Goal: Share content: Share content

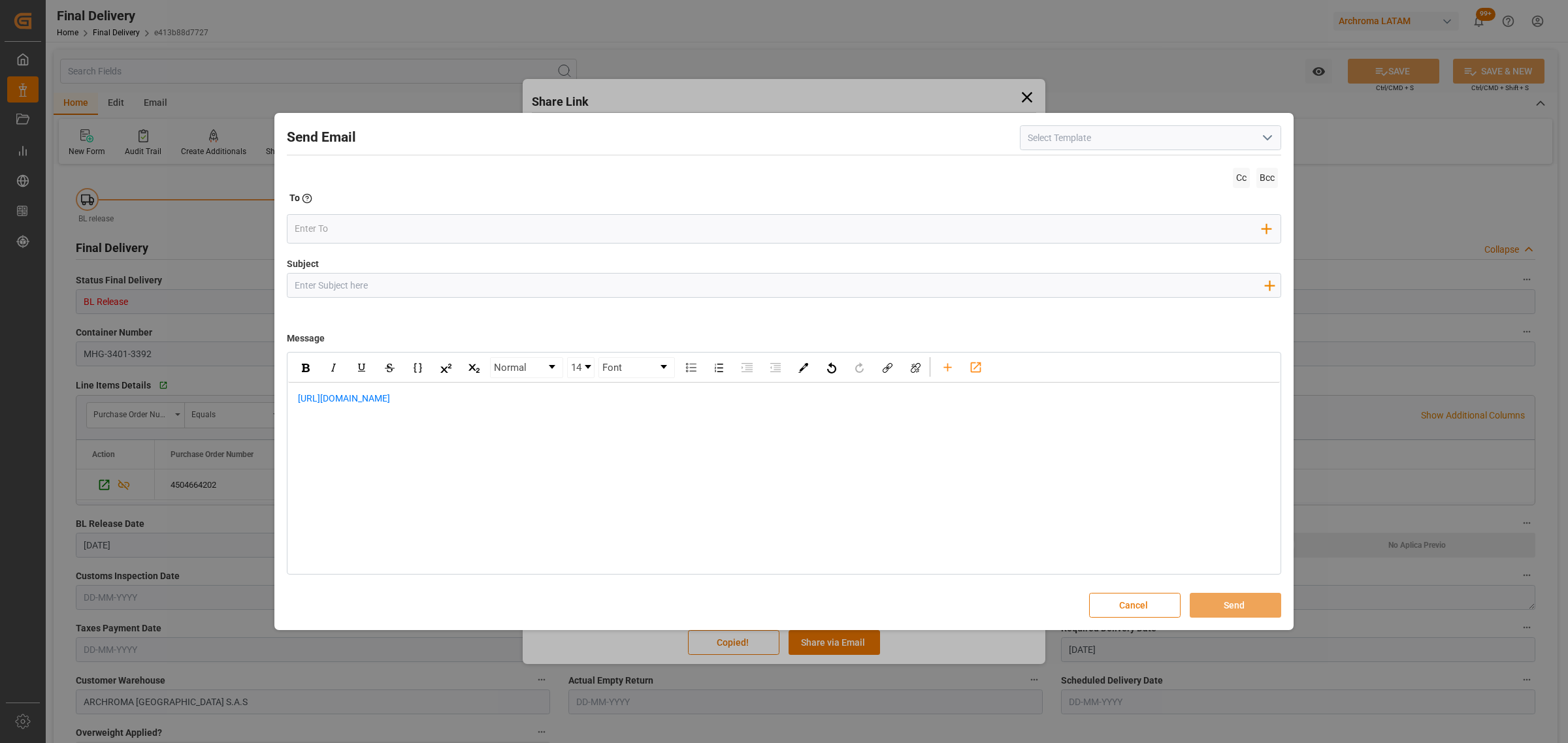
click at [1127, 607] on button "Cancel" at bounding box center [1135, 605] width 92 height 24
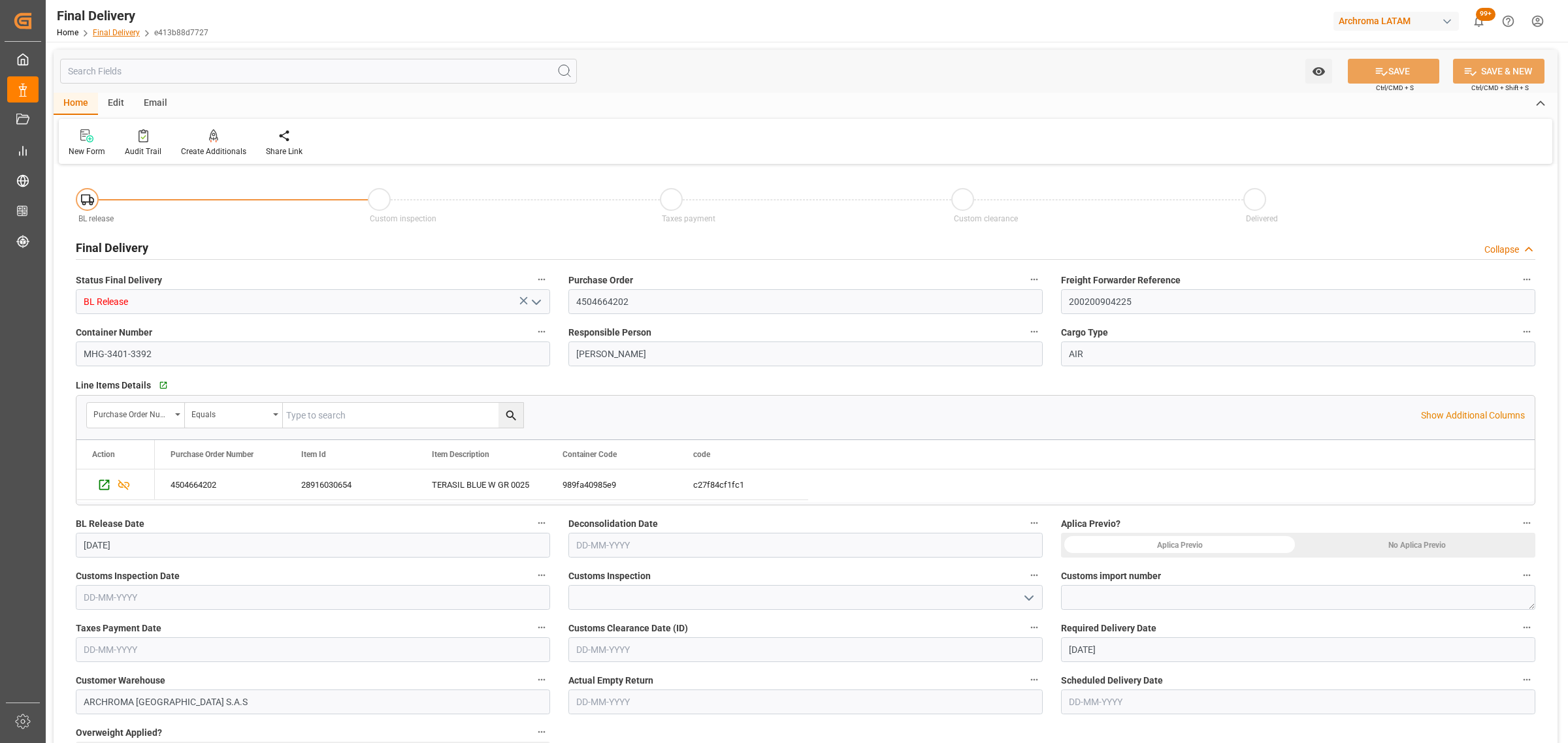
click at [112, 28] on link "Final Delivery" at bounding box center [116, 32] width 47 height 9
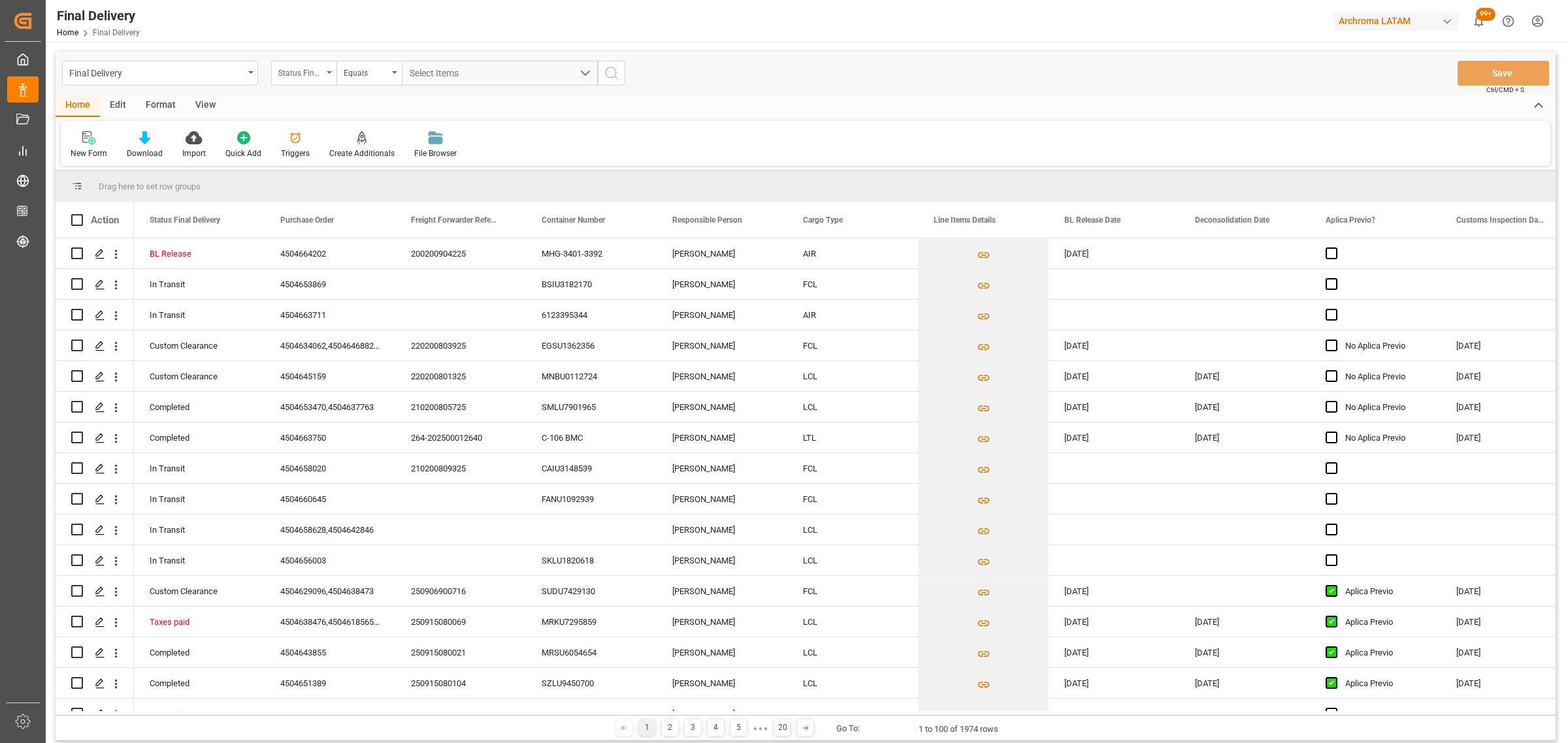
click at [314, 76] on div "Status Final Delivery" at bounding box center [300, 71] width 45 height 15
click at [328, 163] on div "Purchase Order" at bounding box center [369, 160] width 195 height 27
click at [367, 71] on div "Equals" at bounding box center [365, 71] width 45 height 15
click at [406, 164] on div "Fuzzy search" at bounding box center [434, 160] width 195 height 27
click at [461, 75] on input "text" at bounding box center [500, 73] width 196 height 24
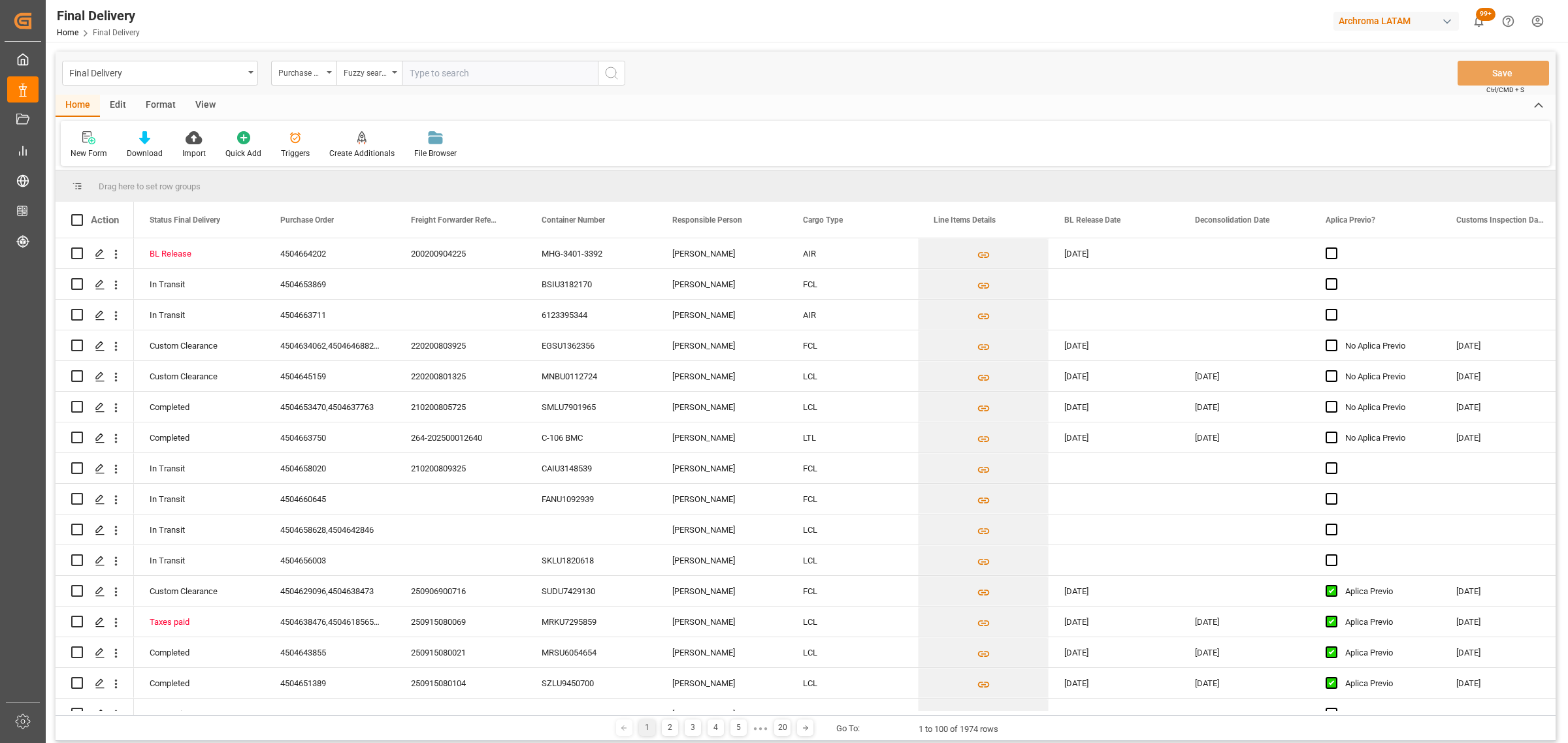
paste input "4504653897"
type input "4504653897"
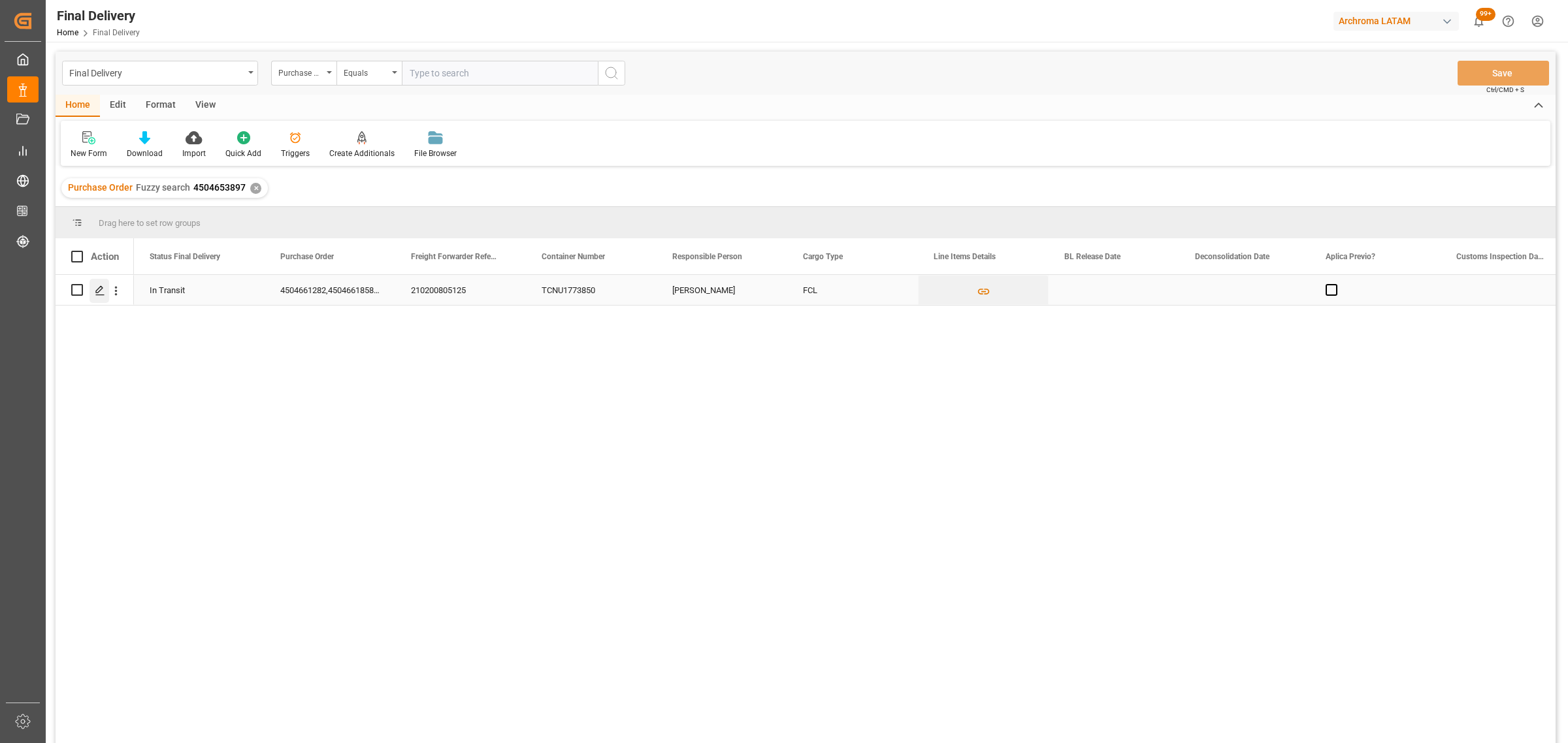
click at [102, 286] on icon "Press SPACE to select this row." at bounding box center [100, 291] width 10 height 10
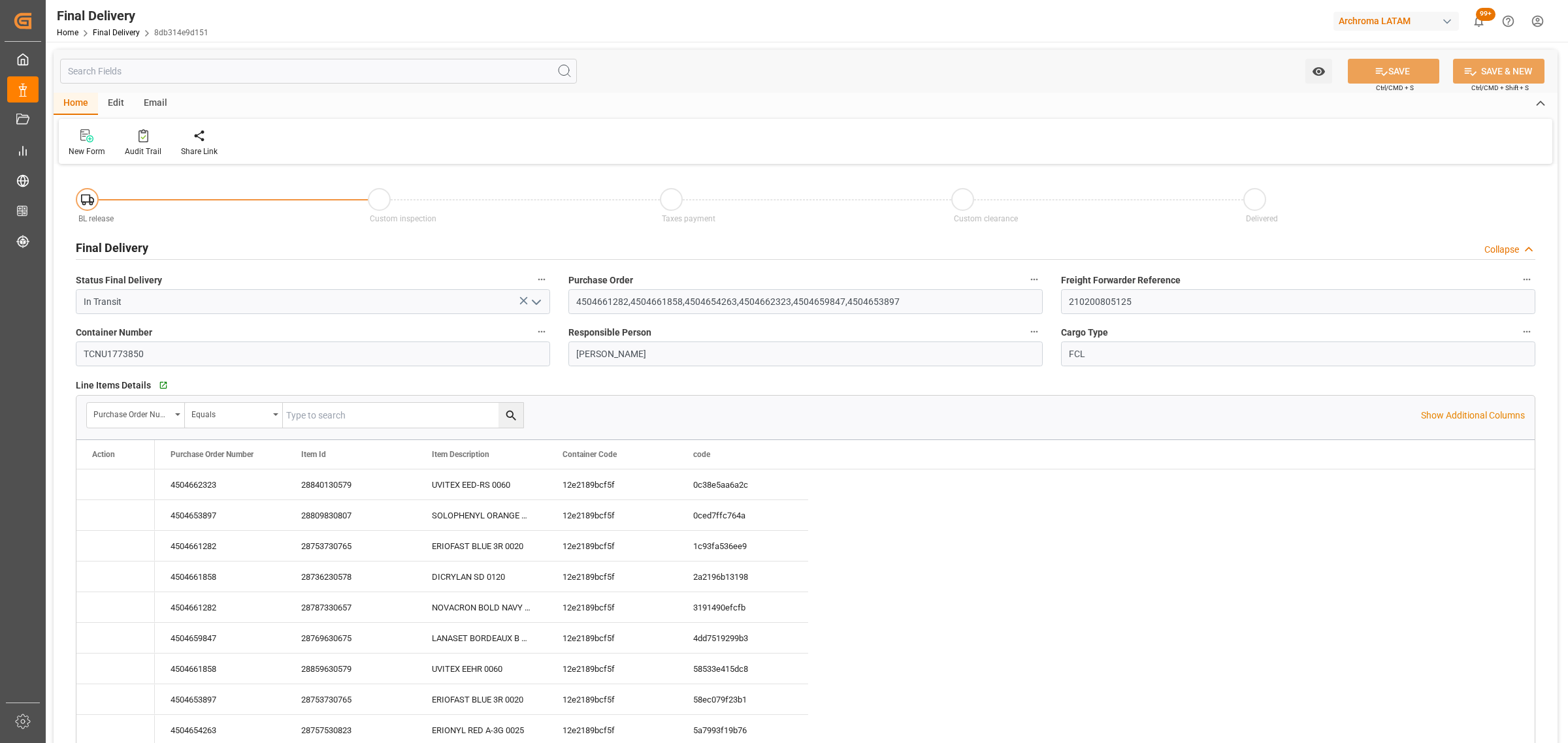
type input "22-09-2025"
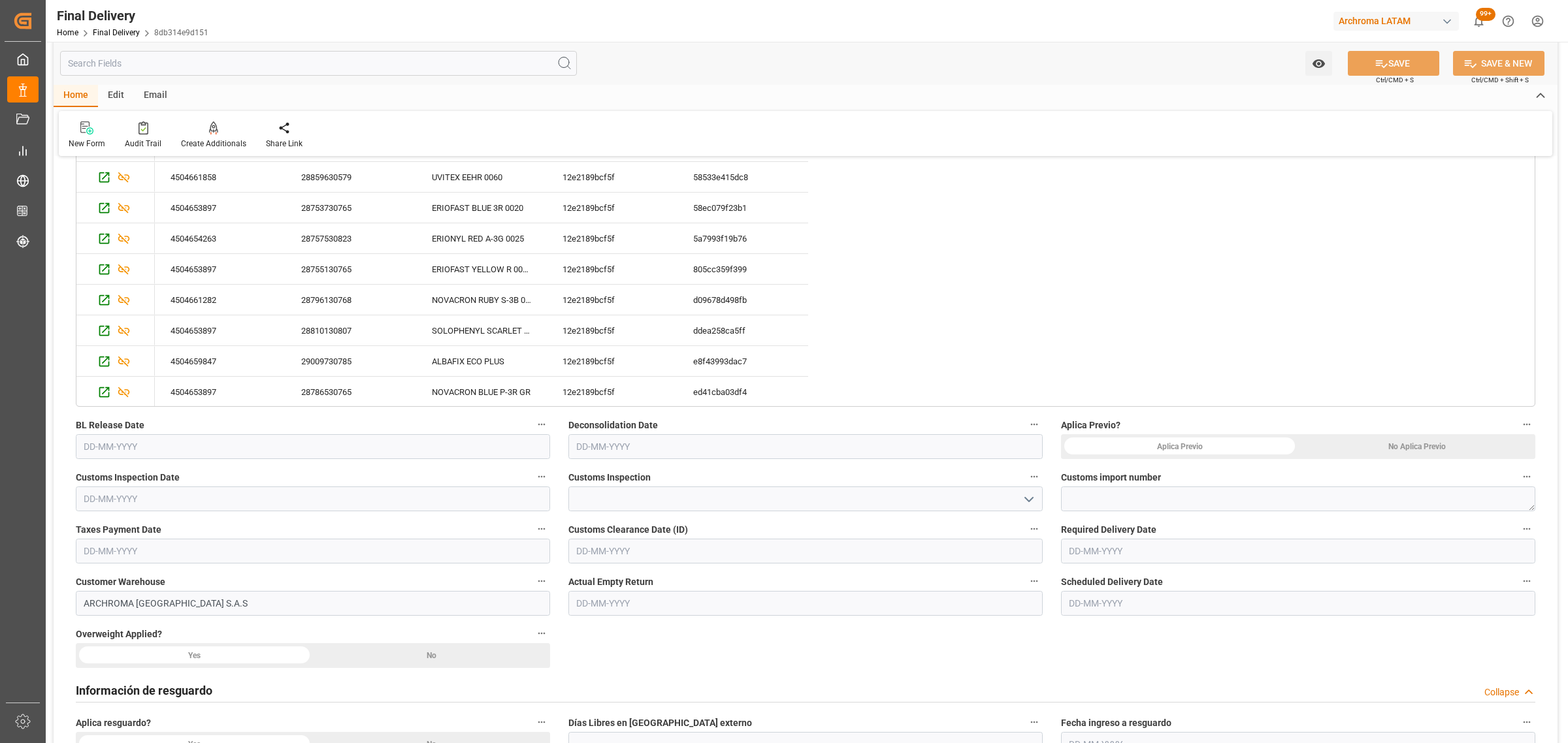
scroll to position [408, 0]
click at [1095, 497] on textarea at bounding box center [1297, 496] width 474 height 24
paste textarea "4820250301936263"
type textarea "4820250301936263"
click at [1102, 547] on input "text" at bounding box center [1297, 548] width 474 height 24
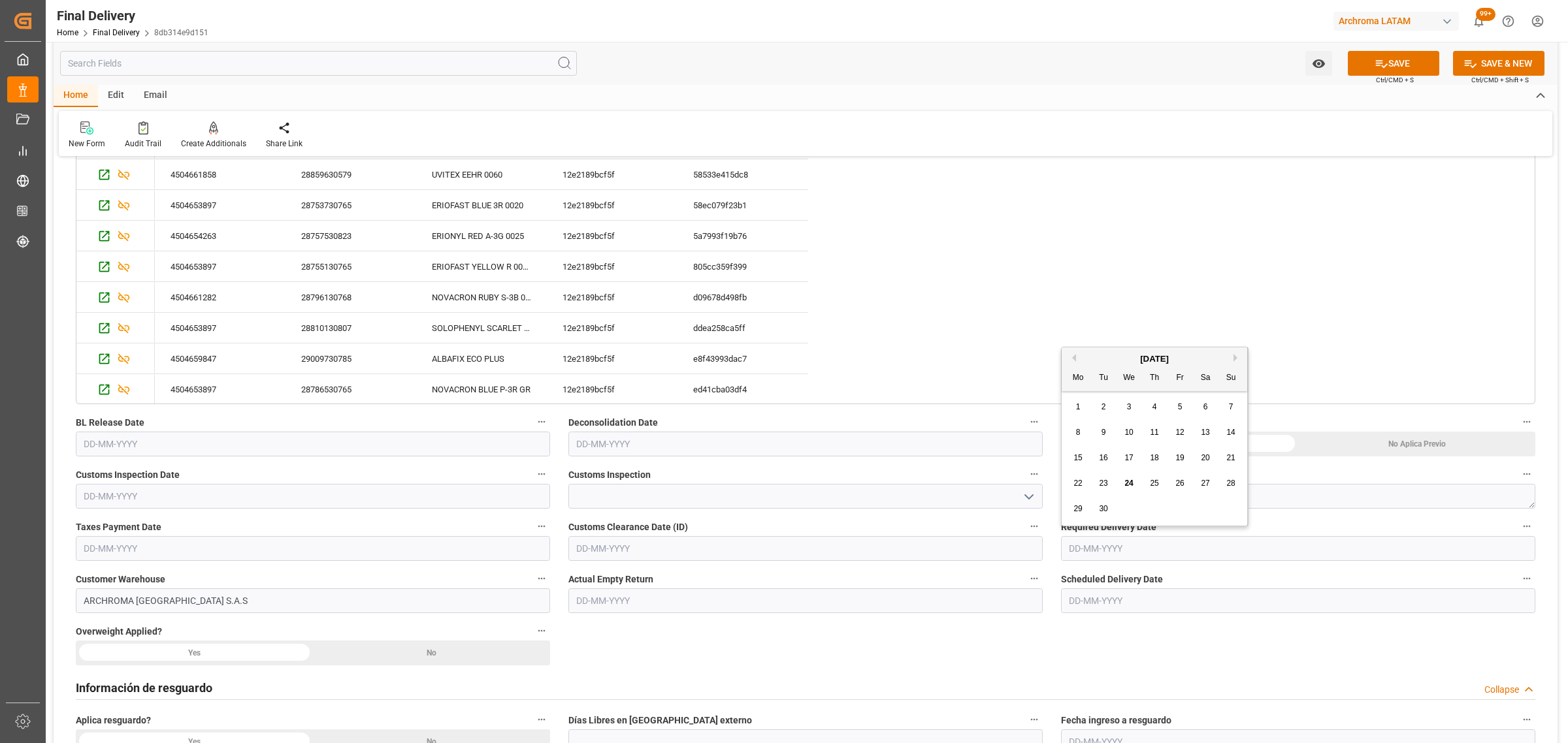
click at [1080, 512] on span "29" at bounding box center [1078, 508] width 9 height 9
type input "29-09-2025"
click at [1383, 70] on button "SAVE" at bounding box center [1393, 63] width 92 height 24
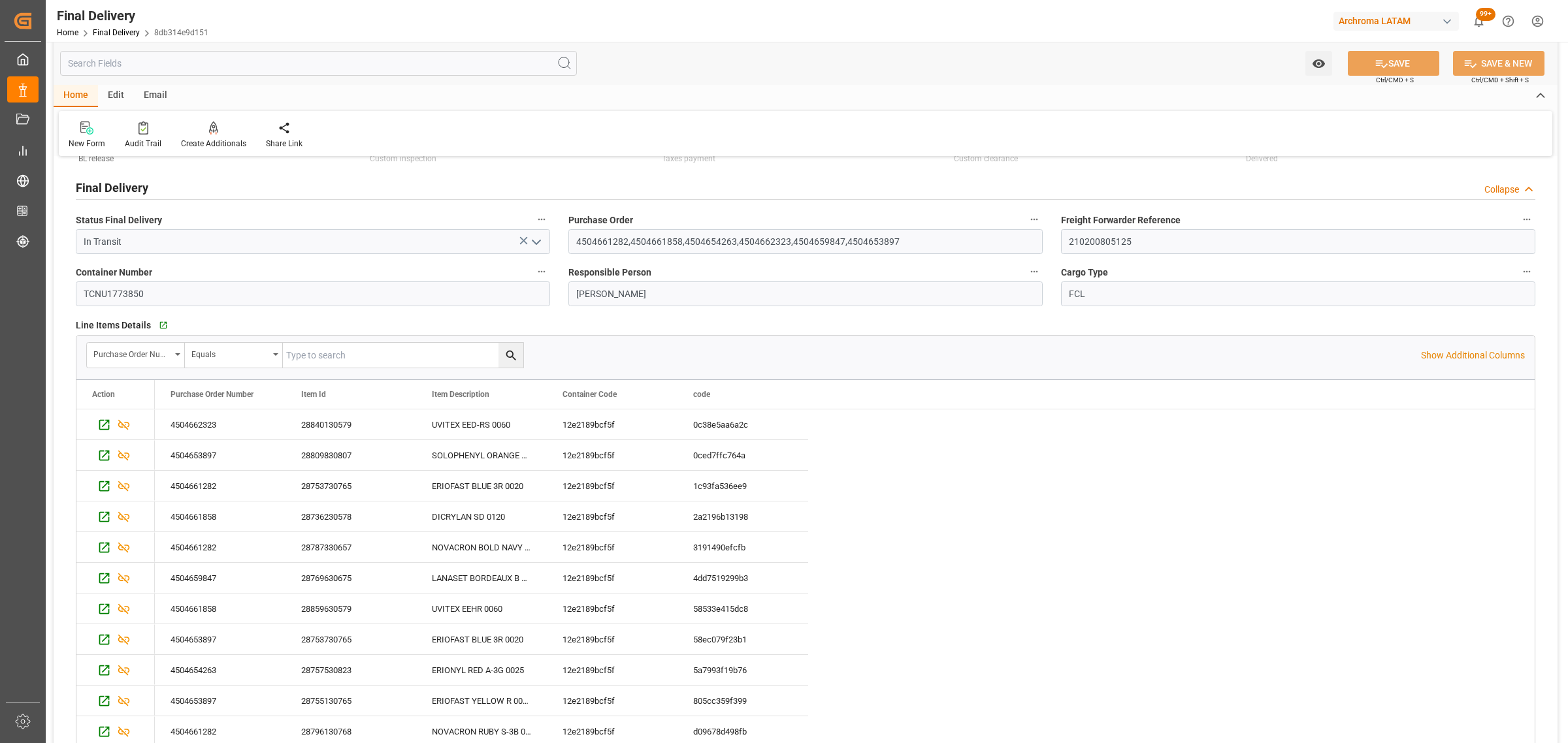
scroll to position [0, 0]
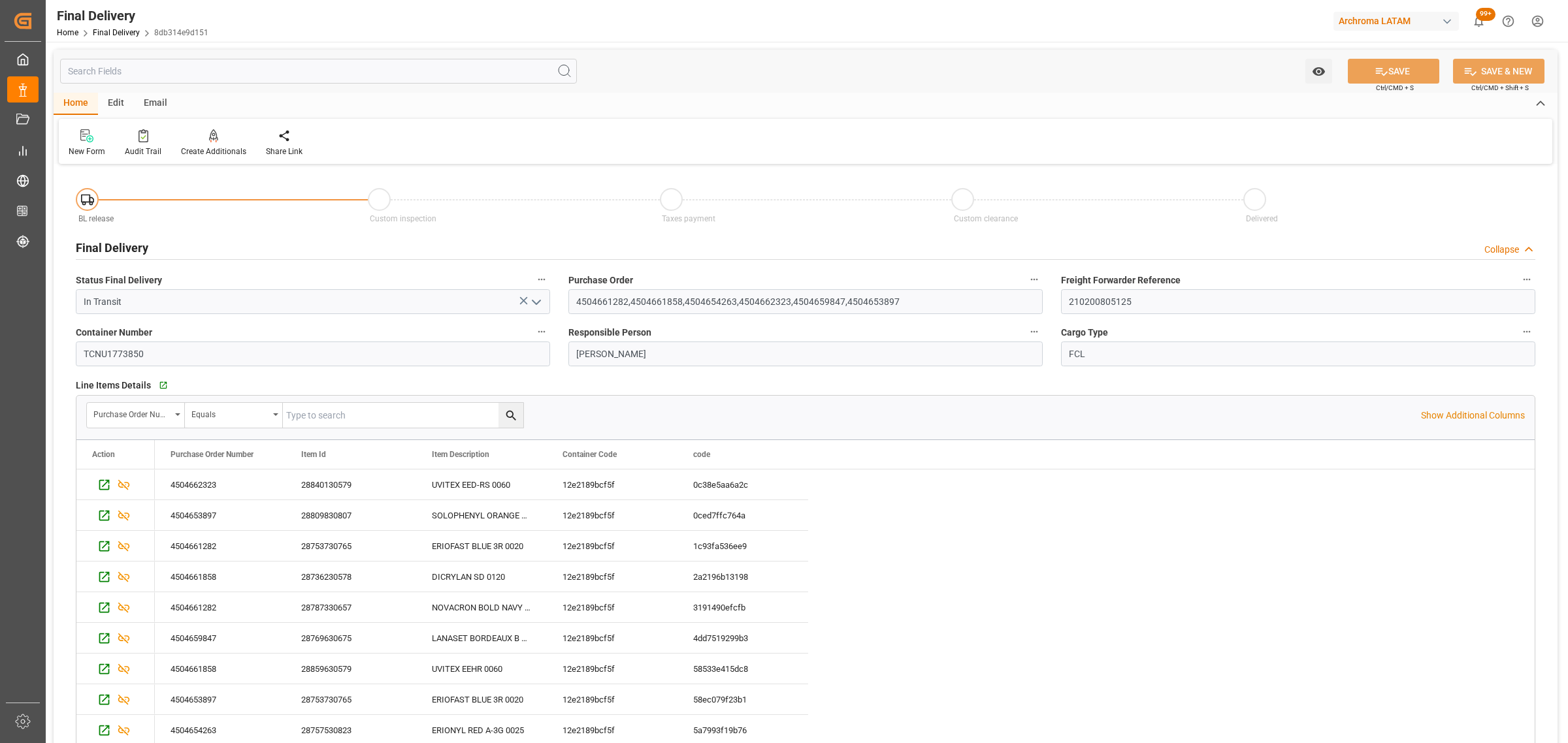
click at [276, 126] on div "New Form Audit Trail Create Additionals Share Link" at bounding box center [805, 141] width 1493 height 45
click at [289, 138] on div at bounding box center [284, 135] width 37 height 14
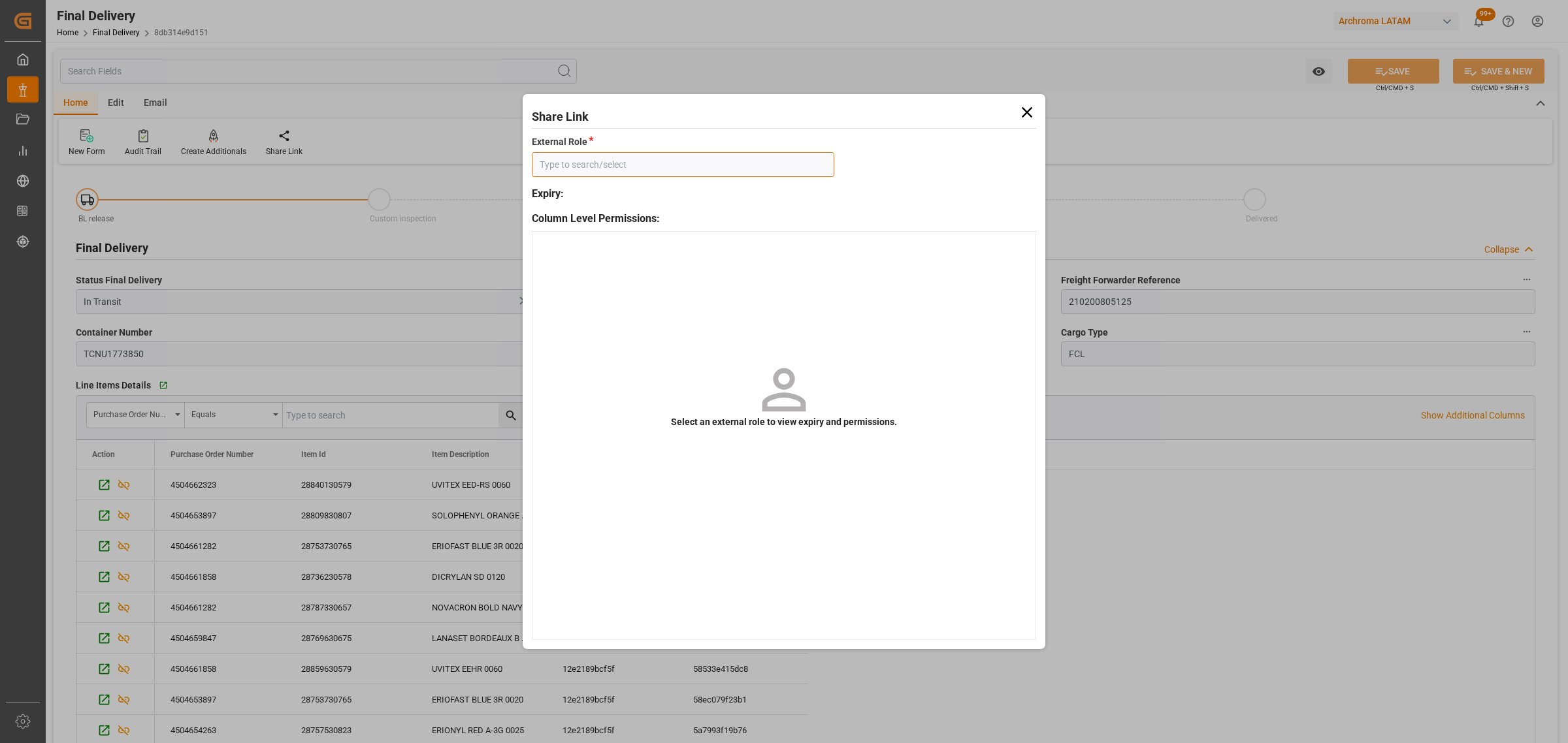
click at [726, 158] on input at bounding box center [683, 164] width 302 height 24
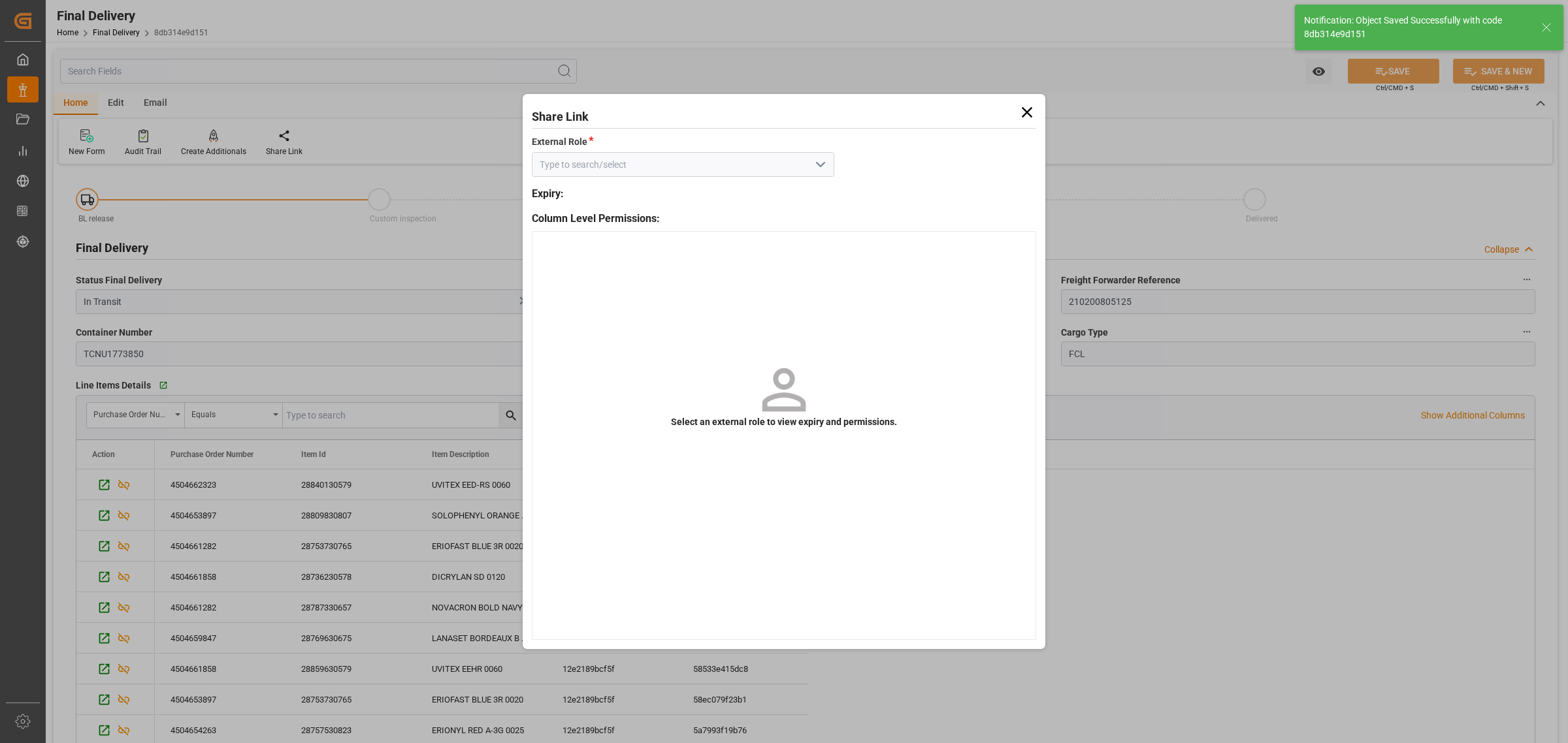
click at [824, 169] on icon "open menu" at bounding box center [820, 164] width 16 height 16
click at [785, 184] on div "External - finalDelivery" at bounding box center [682, 194] width 301 height 30
type input "External - finalDelivery"
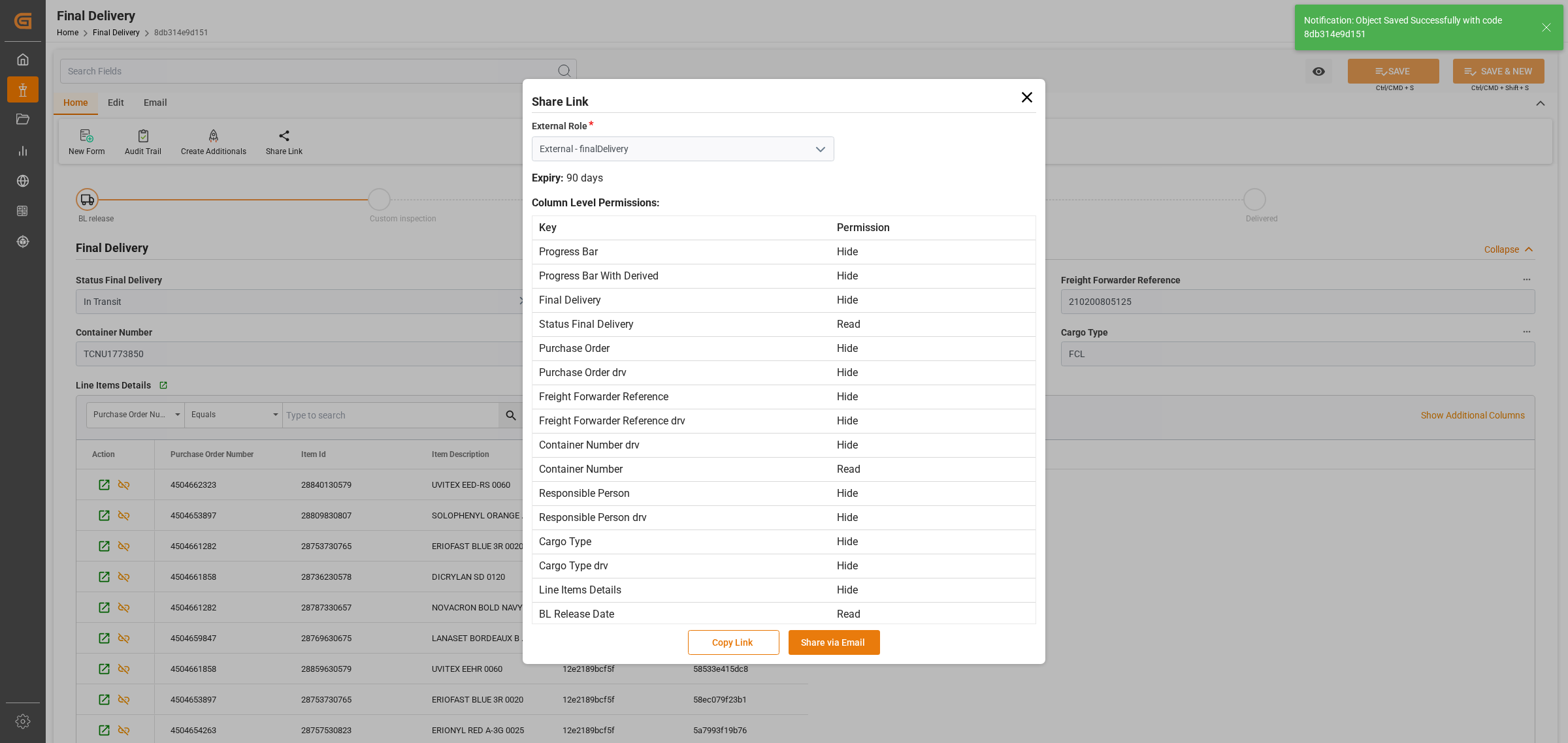
click at [846, 642] on button "Share via Email" at bounding box center [834, 643] width 92 height 24
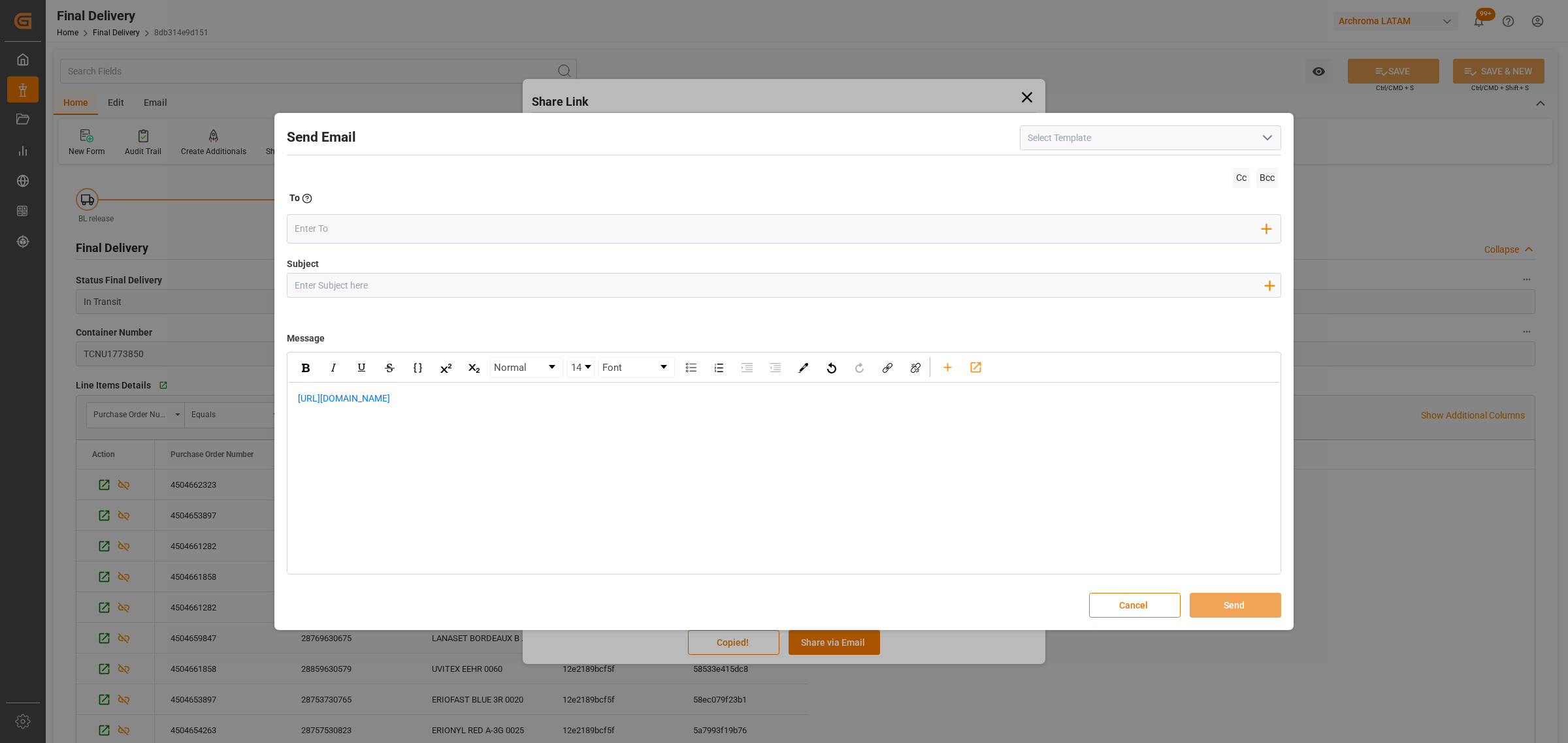
drag, startPoint x: 348, startPoint y: 283, endPoint x: 328, endPoint y: 244, distance: 43.8
click at [348, 283] on input "Subject" at bounding box center [778, 285] width 983 height 23
click at [531, 281] on input "Subject" at bounding box center [778, 285] width 983 height 23
paste input "PO 4504653897 10,20,30,40,50, 4504654263,10, 4504661282 10,80,110, 450466185810…"
type input "PO 4504653897 10,20,30,40,50, 4504654263,10, 4504661282 10,80,110, 450466185810…"
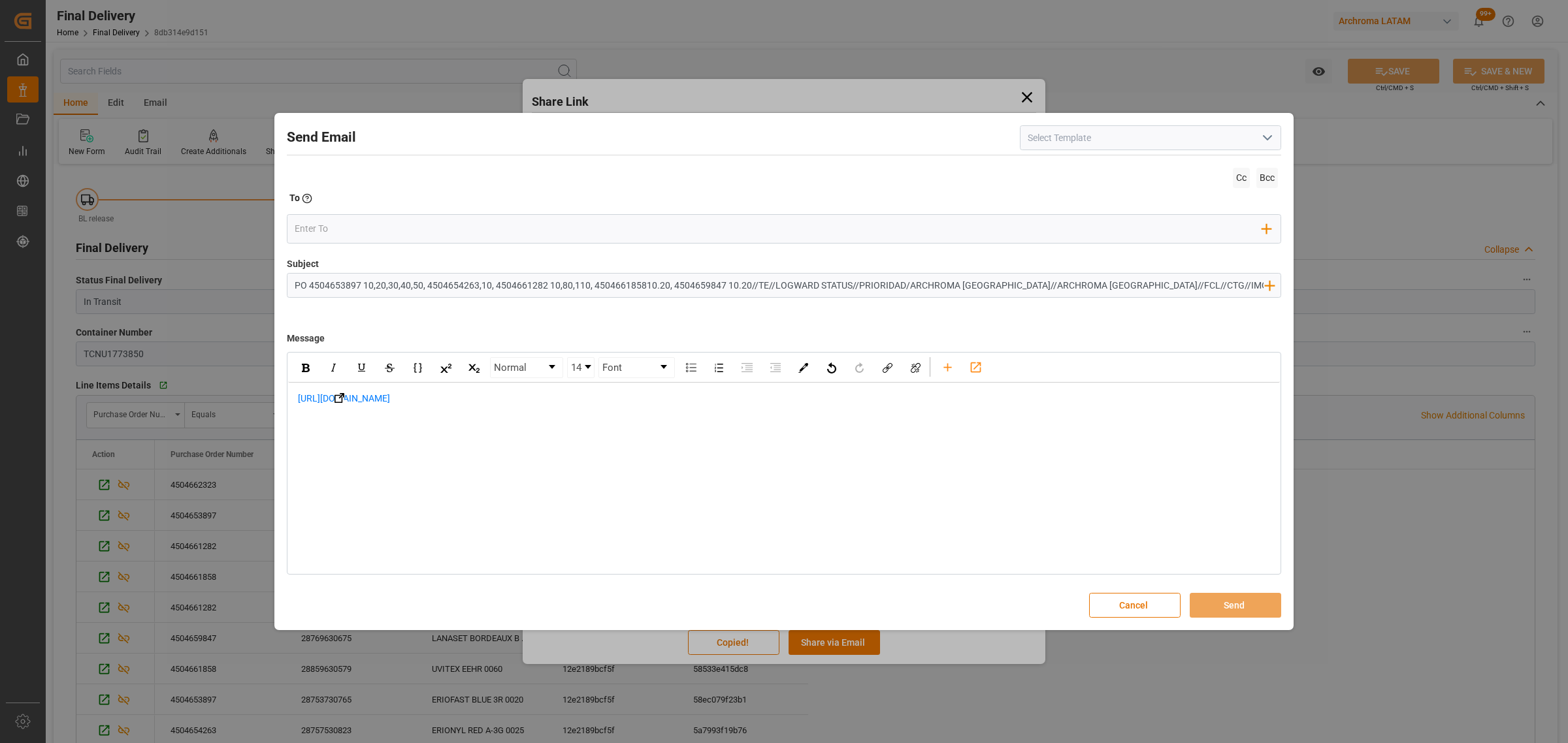
click at [298, 402] on span "https://app.logward.com/share/e69aa885b200" at bounding box center [343, 398] width 92 height 10
click at [393, 389] on div "https://app.logward.com/share/e69aa885b200" at bounding box center [784, 419] width 991 height 73
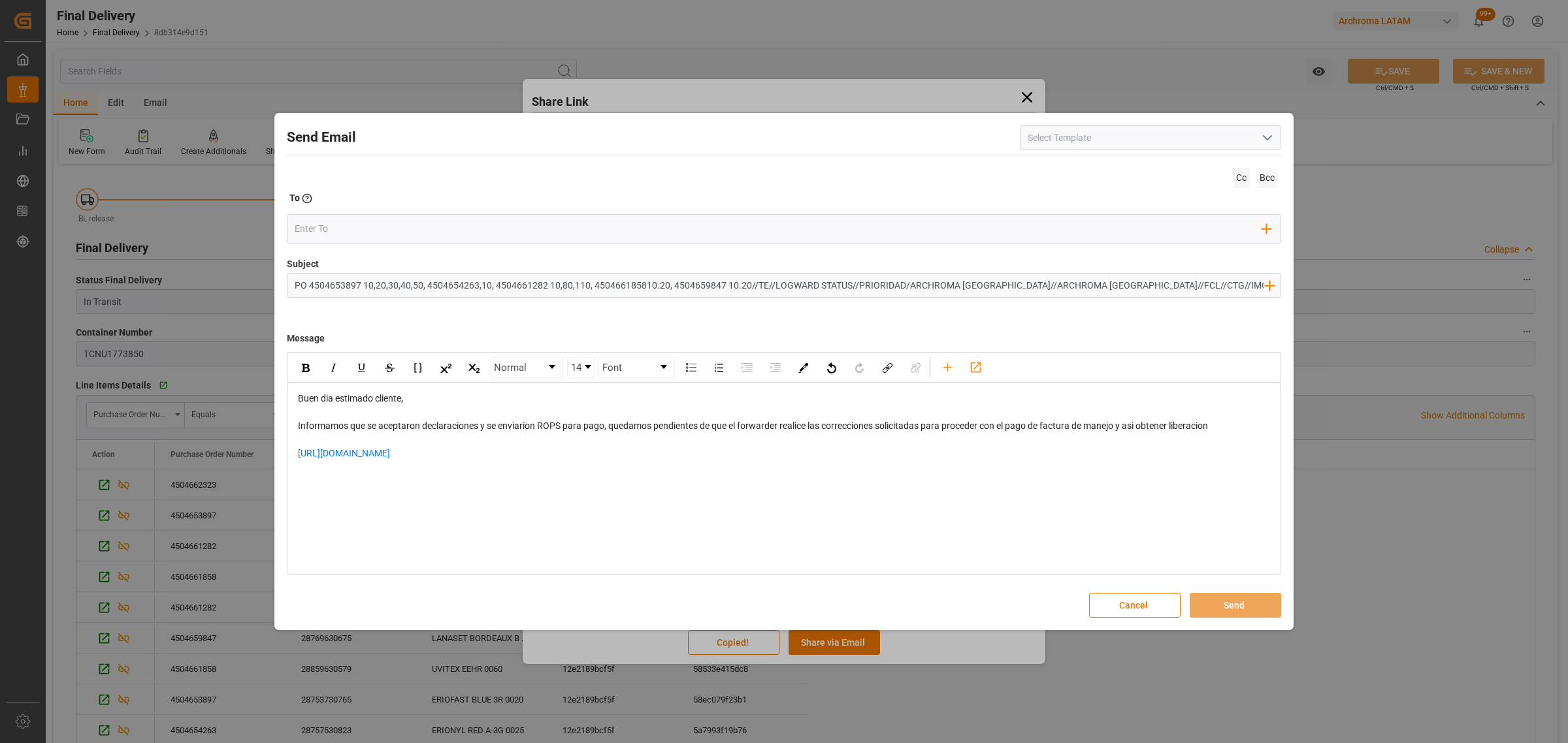
click at [503, 455] on div "https://app.logward.com/share/e69aa885b200" at bounding box center [784, 459] width 972 height 27
click at [321, 481] on div "rdw-editor" at bounding box center [784, 487] width 972 height 27
click at [381, 229] on input "email" at bounding box center [778, 229] width 968 height 19
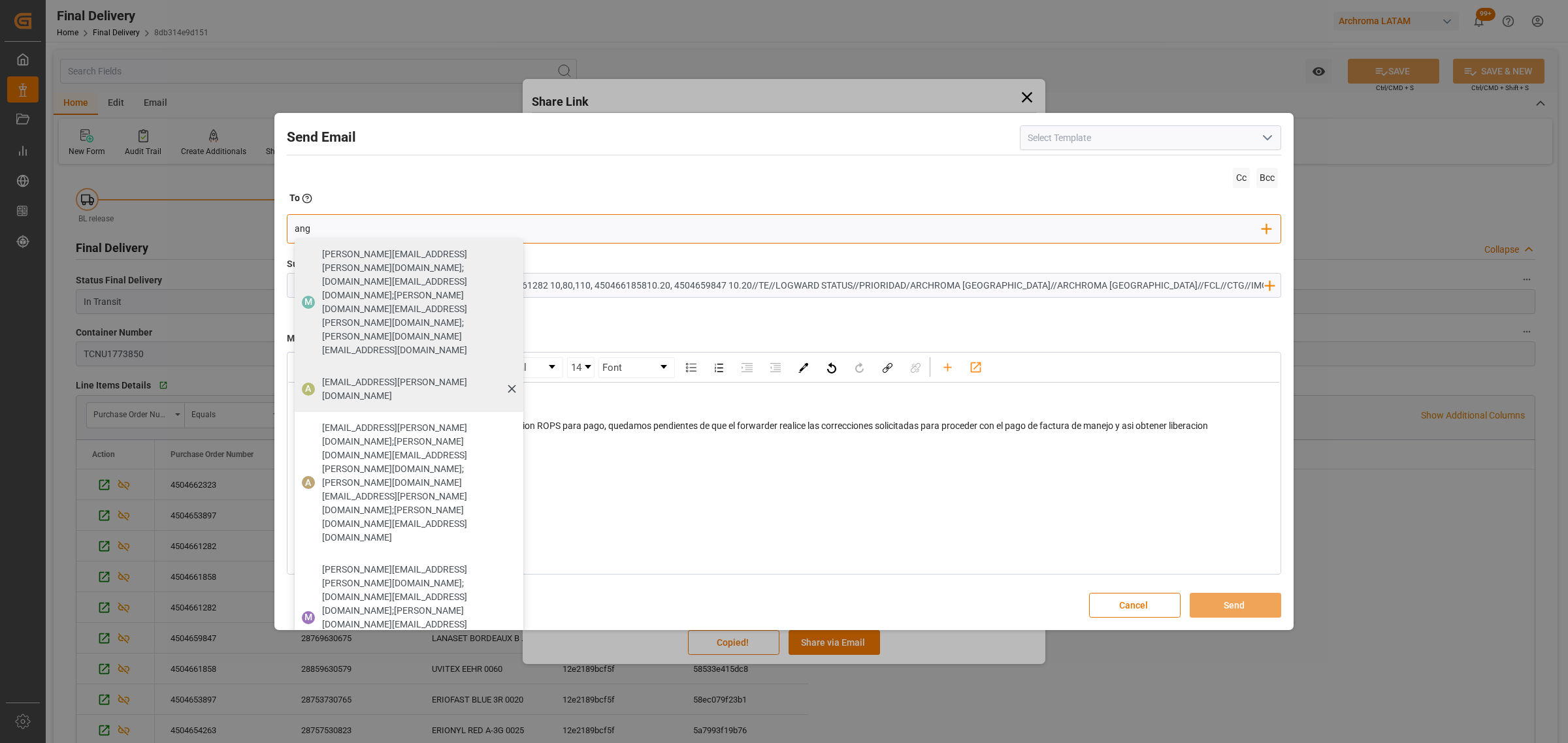
type input "ang"
click at [341, 367] on div "A angiee.lamilla@archroma.com" at bounding box center [409, 389] width 229 height 45
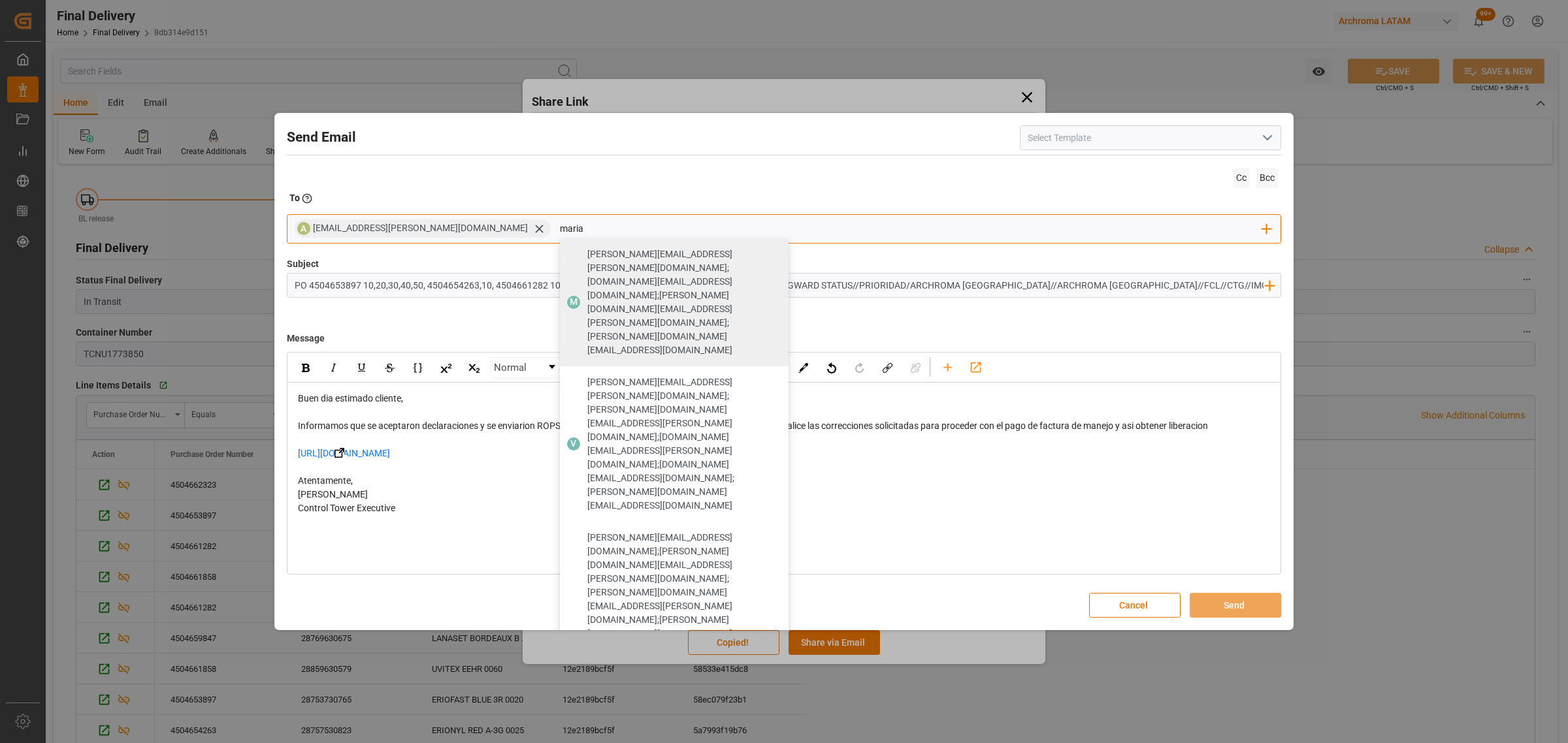
type input "maria"
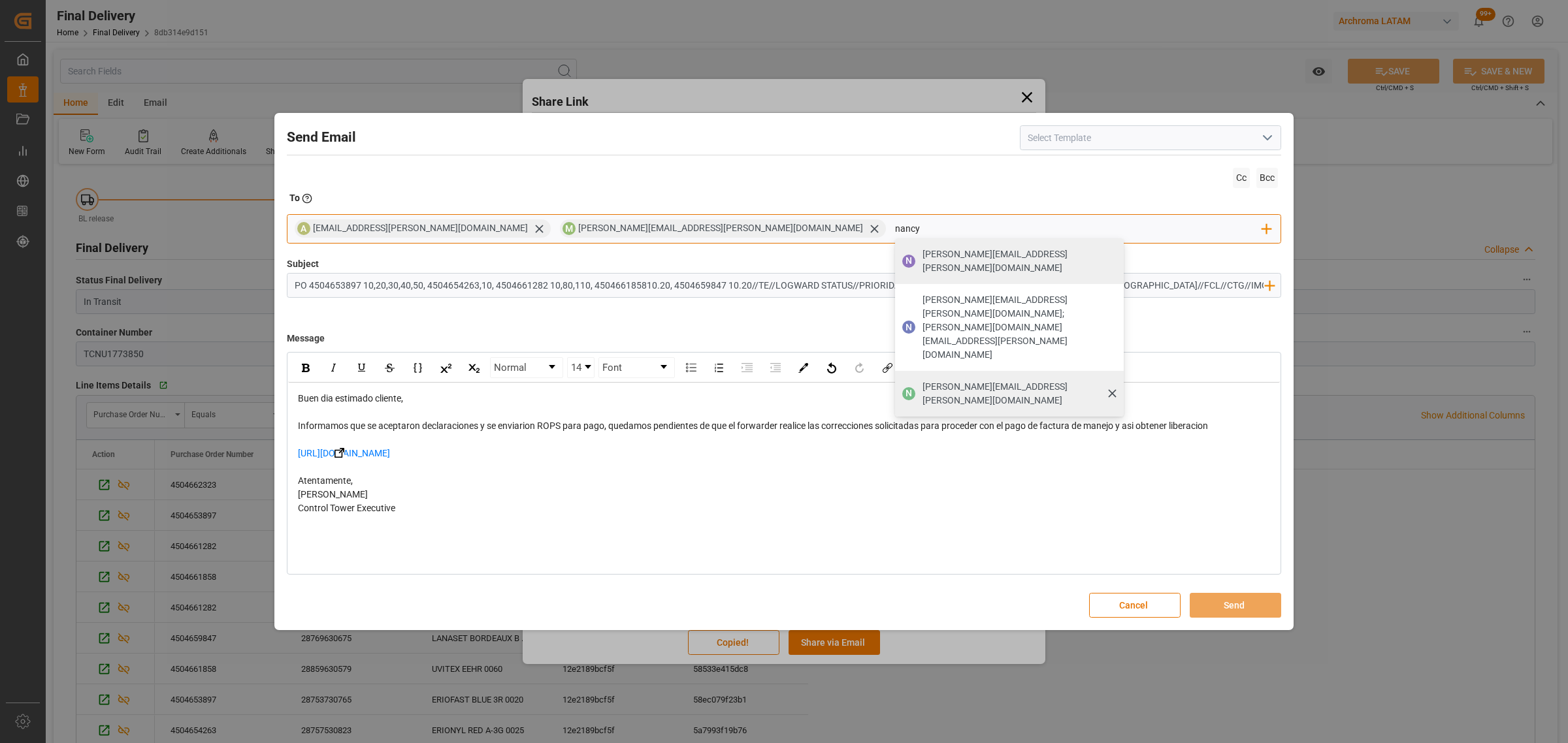
type input "nancy"
click at [922, 380] on span "nancy.castellanos@archroma.com" at bounding box center [1019, 393] width 192 height 27
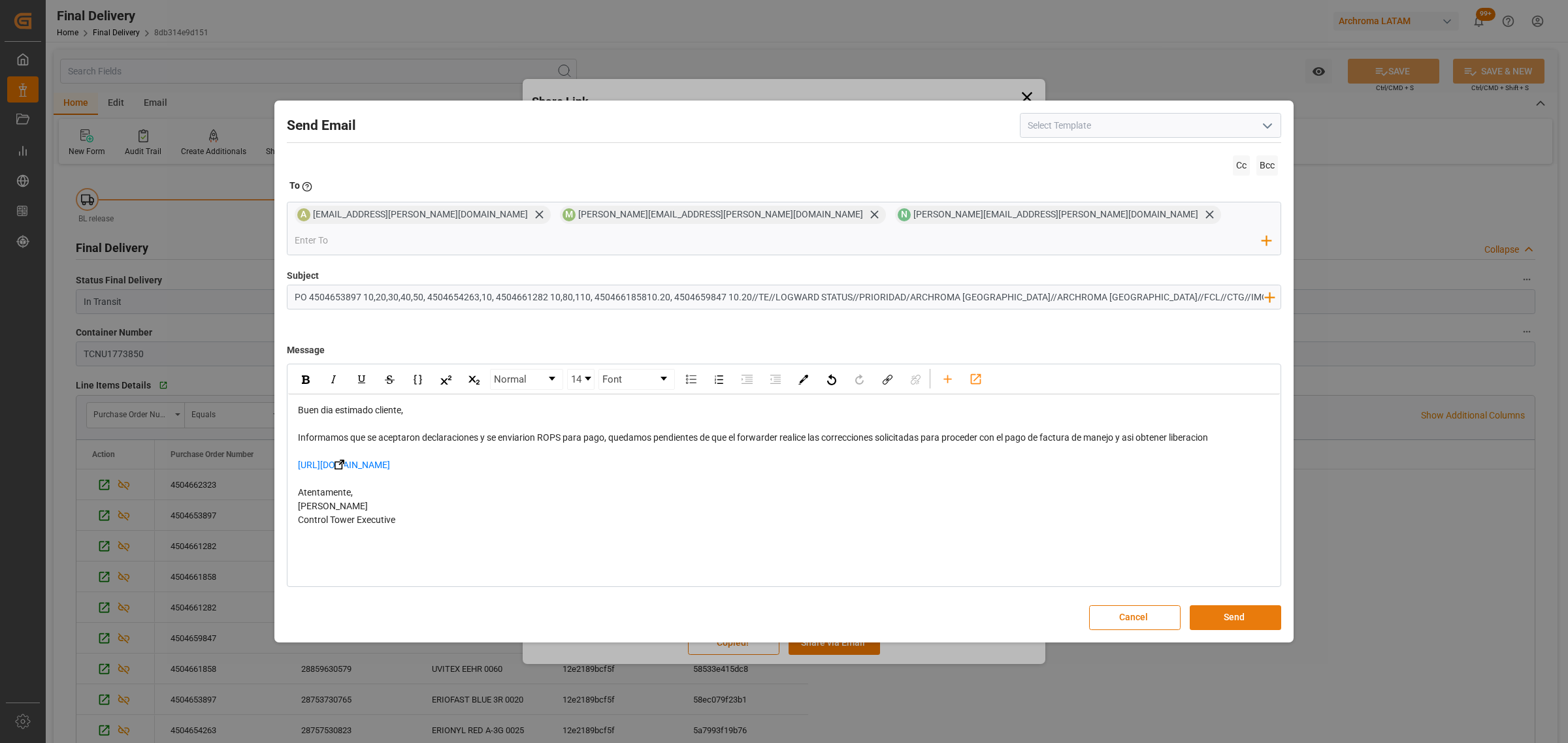
click at [1217, 605] on button "Send" at bounding box center [1235, 617] width 92 height 24
